Goal: Understand site structure: Grasp the organization and layout of the website

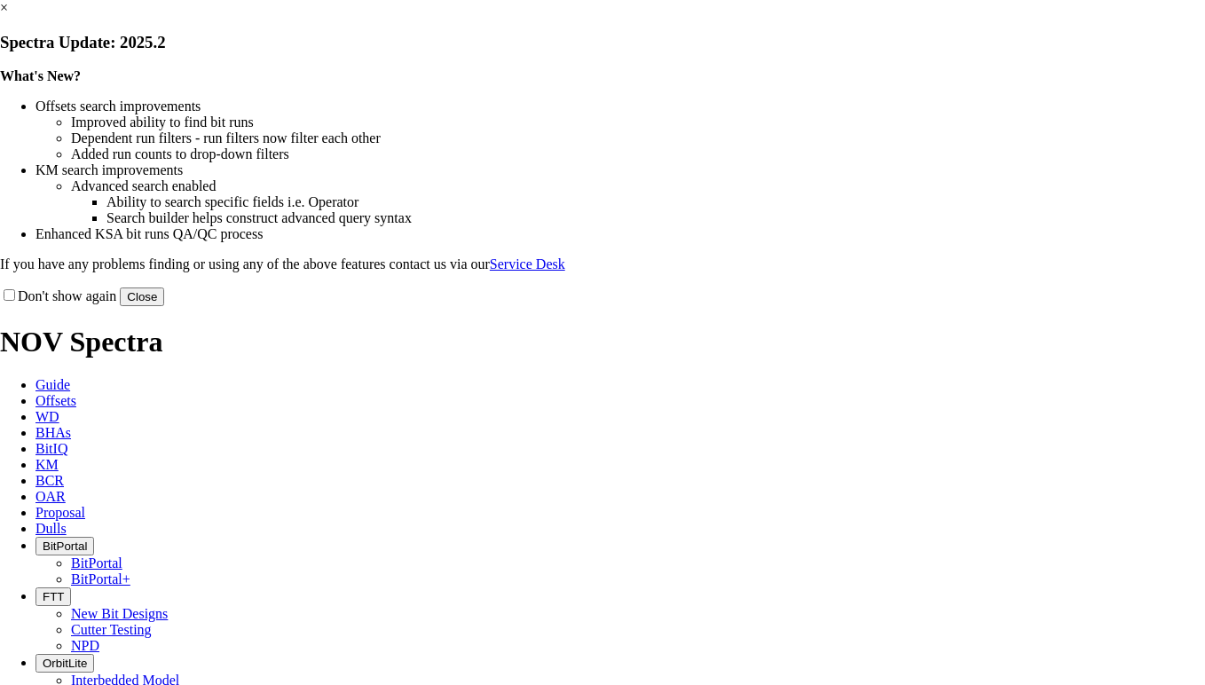
click at [164, 306] on button "Close" at bounding box center [142, 296] width 44 height 19
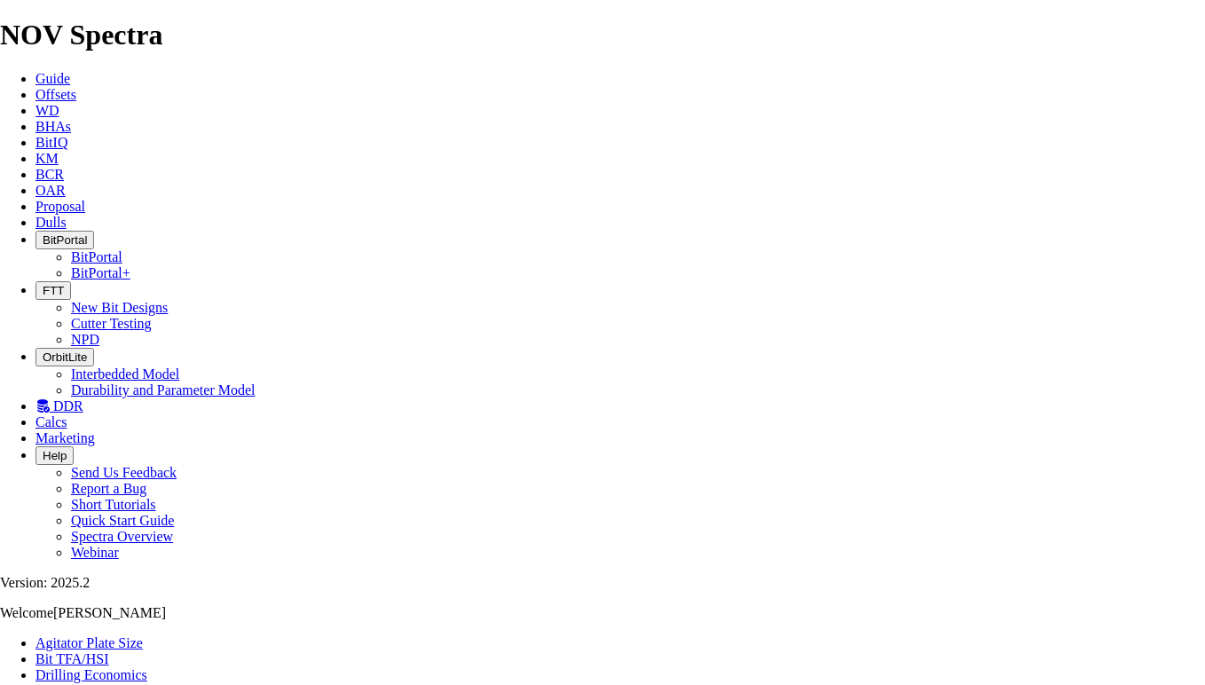
click at [35, 71] on icon at bounding box center [35, 78] width 0 height 15
